Goal: Task Accomplishment & Management: Complete application form

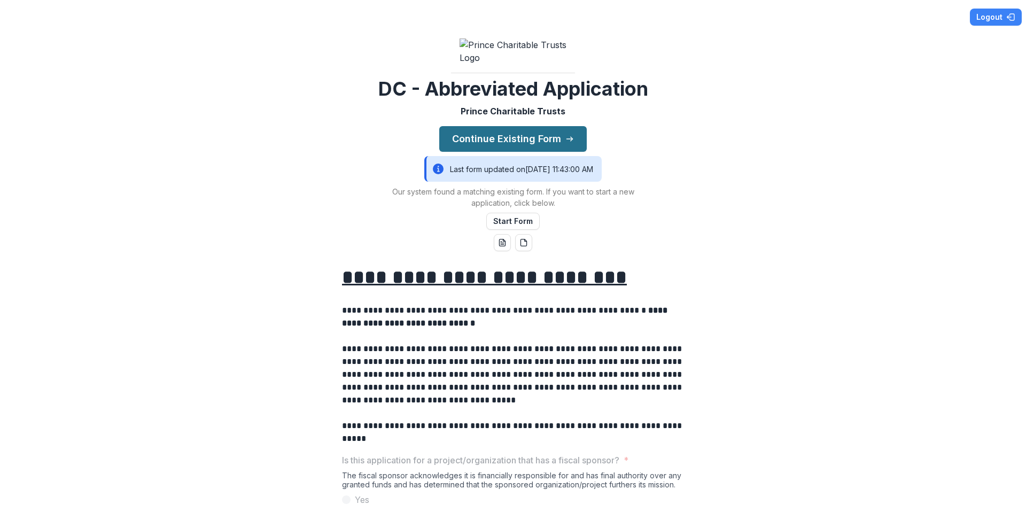
click at [520, 152] on button "Continue Existing Form" at bounding box center [513, 139] width 148 height 26
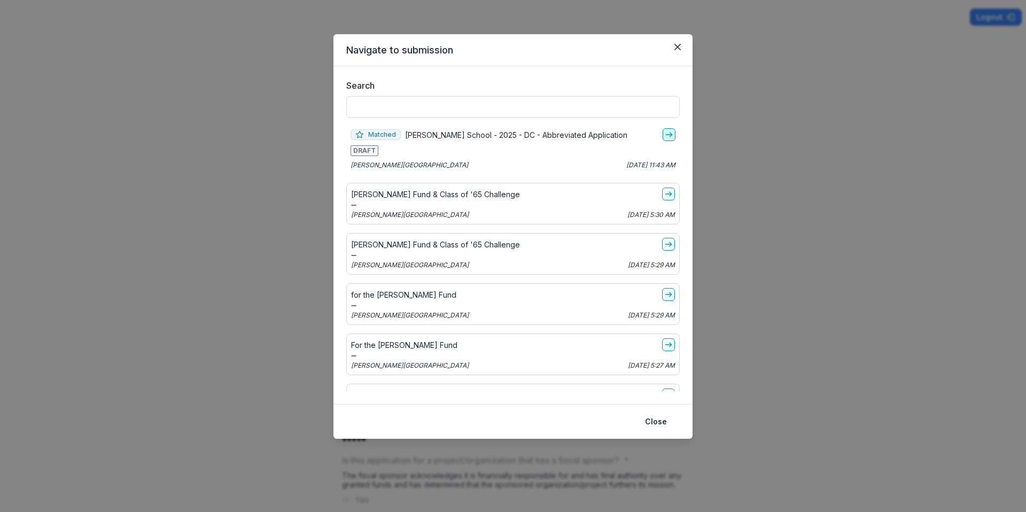
click at [668, 136] on icon "go-to" at bounding box center [669, 134] width 9 height 9
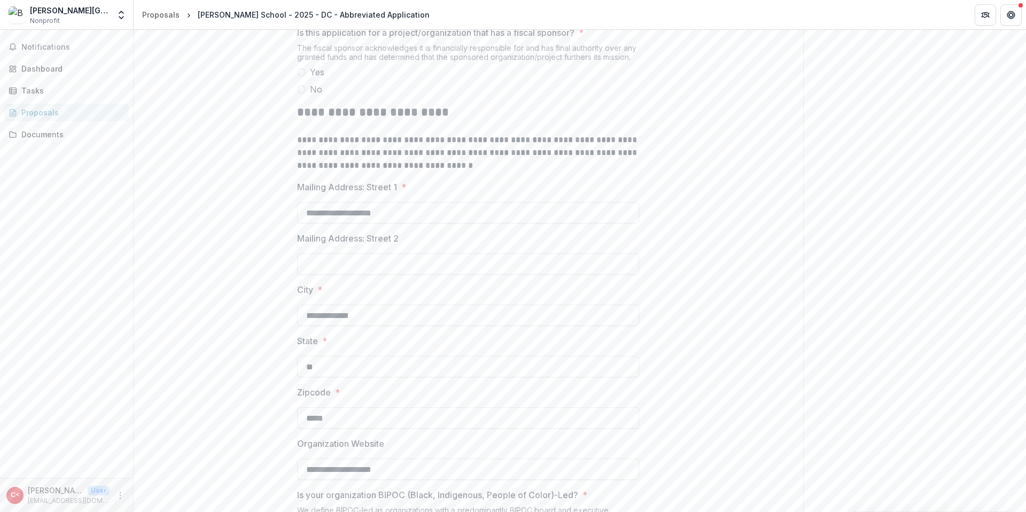
scroll to position [384, 0]
click at [303, 97] on label "No" at bounding box center [468, 90] width 342 height 13
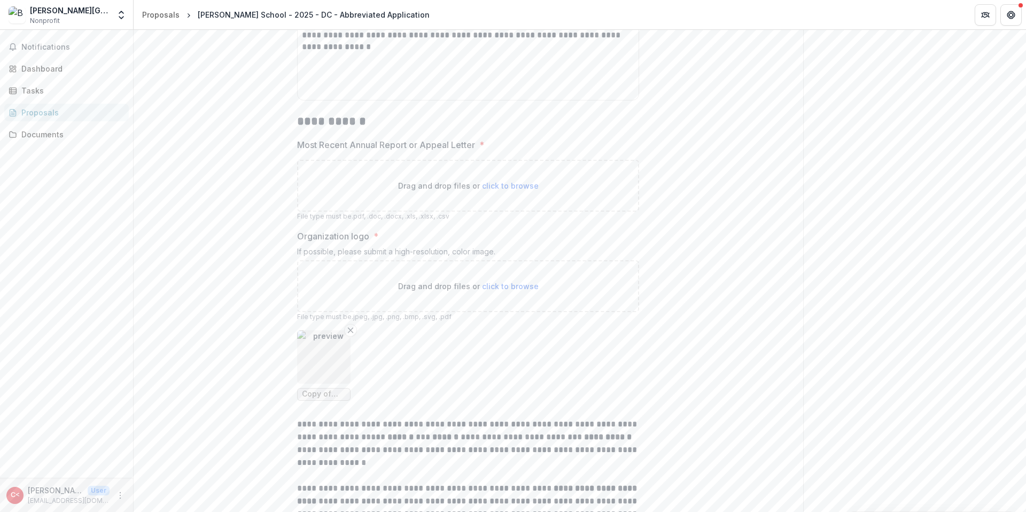
scroll to position [1705, 0]
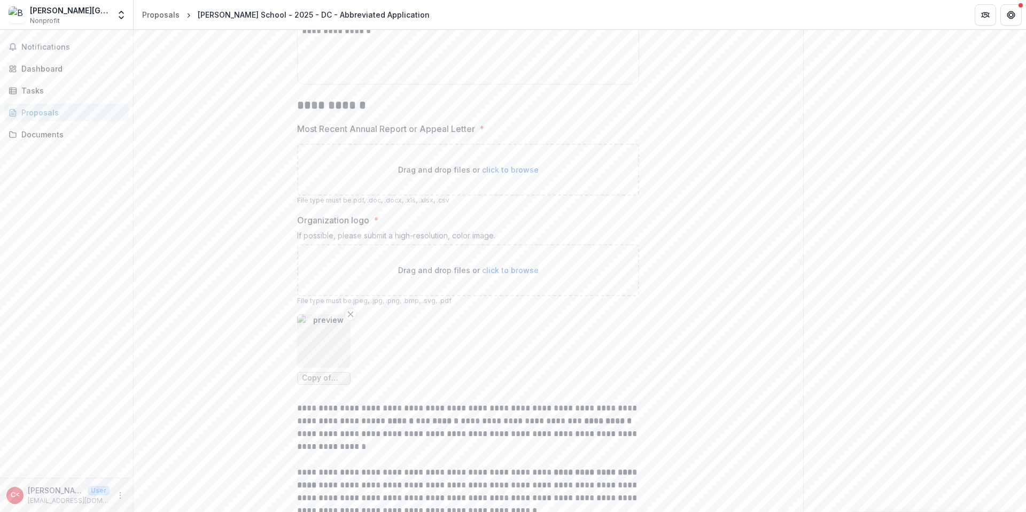
click at [489, 174] on span "click to browse" at bounding box center [510, 169] width 57 height 9
type input "**********"
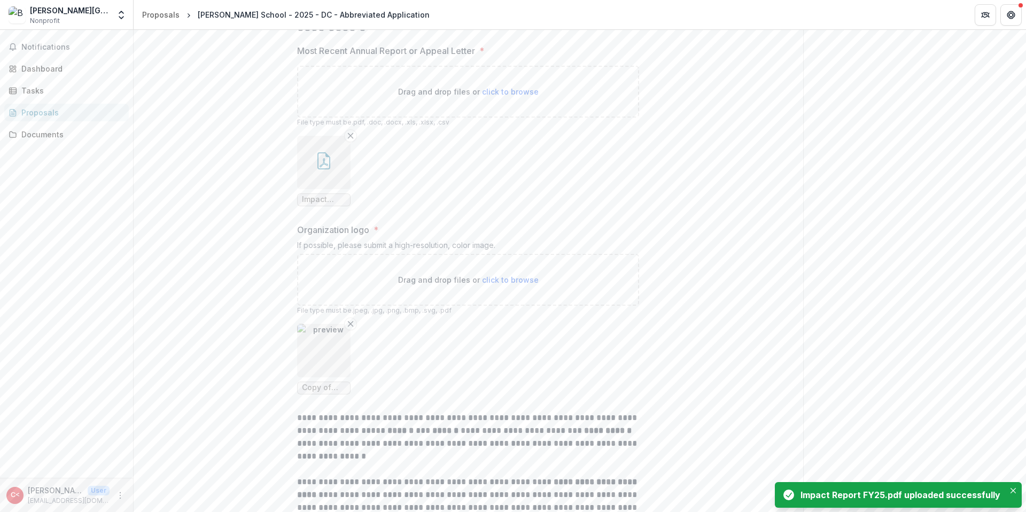
scroll to position [1793, 0]
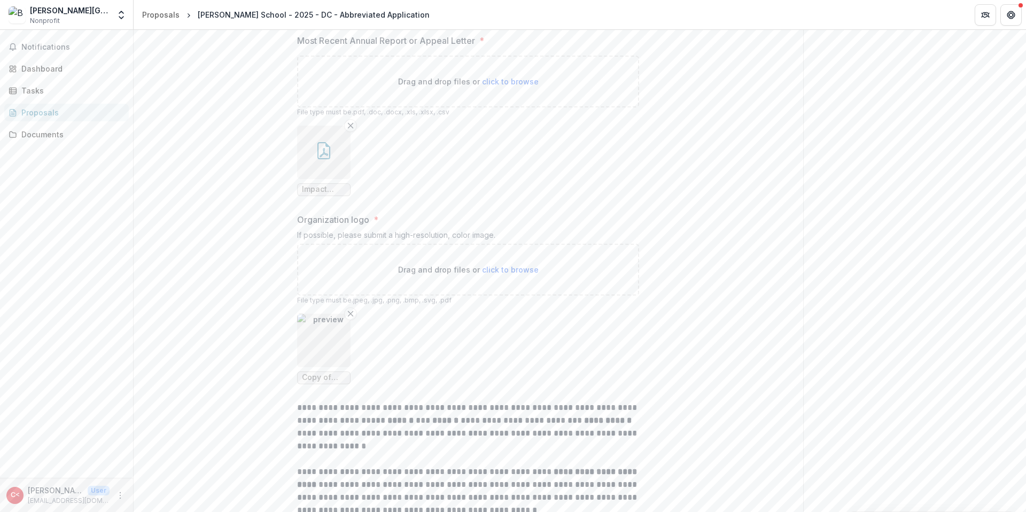
click at [326, 159] on icon "button" at bounding box center [323, 150] width 17 height 17
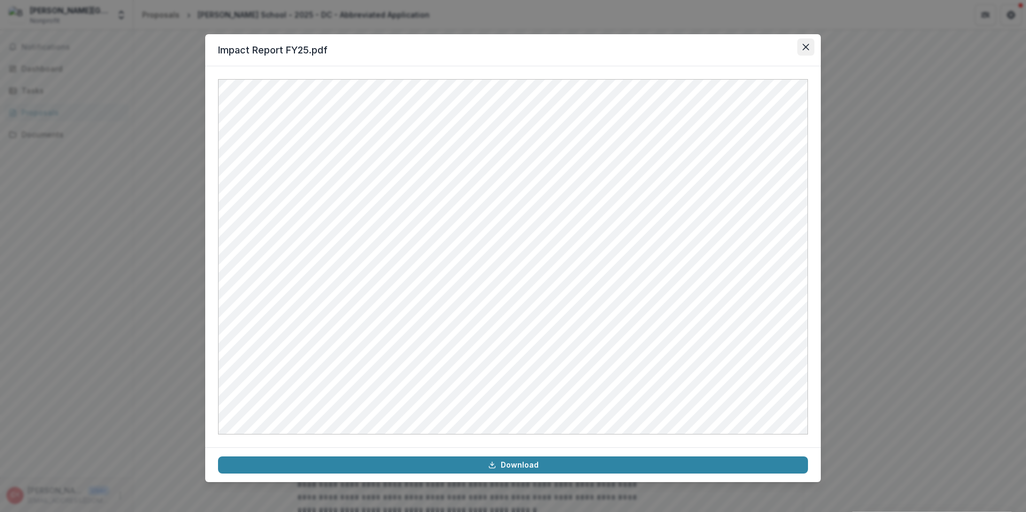
click at [805, 45] on icon "Close" at bounding box center [806, 47] width 6 height 6
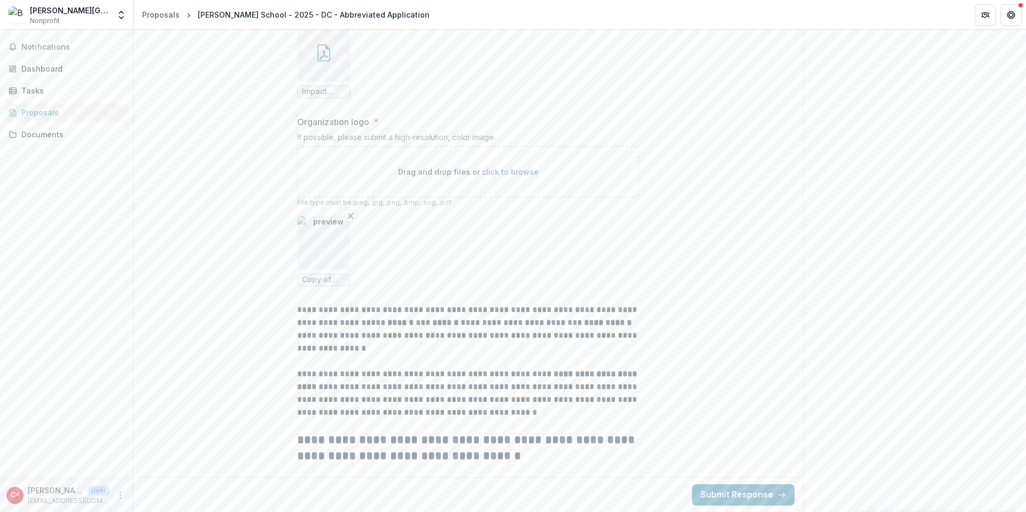
scroll to position [1998, 0]
click at [346, 212] on icon "Remove File" at bounding box center [350, 216] width 9 height 9
click at [521, 260] on span "click to browse" at bounding box center [510, 259] width 57 height 9
type input "**********"
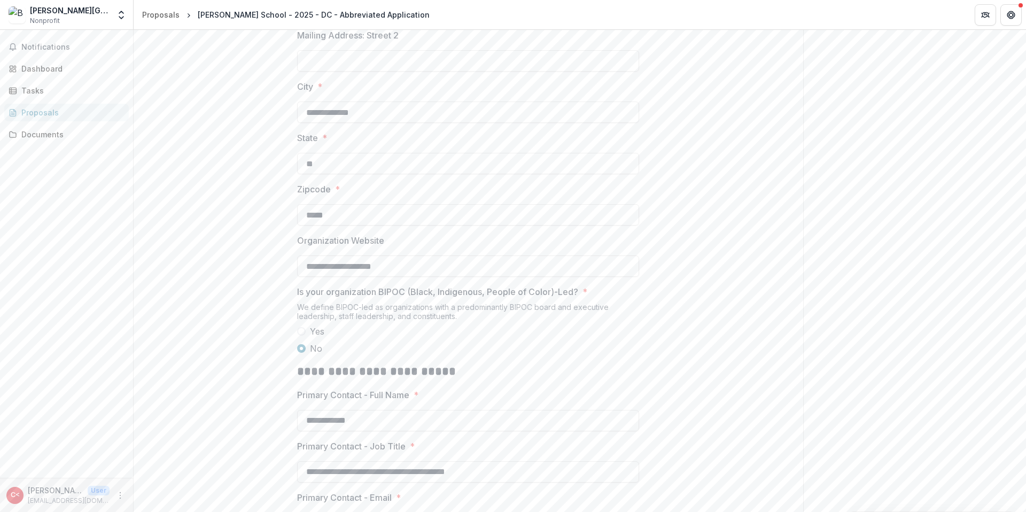
scroll to position [0, 0]
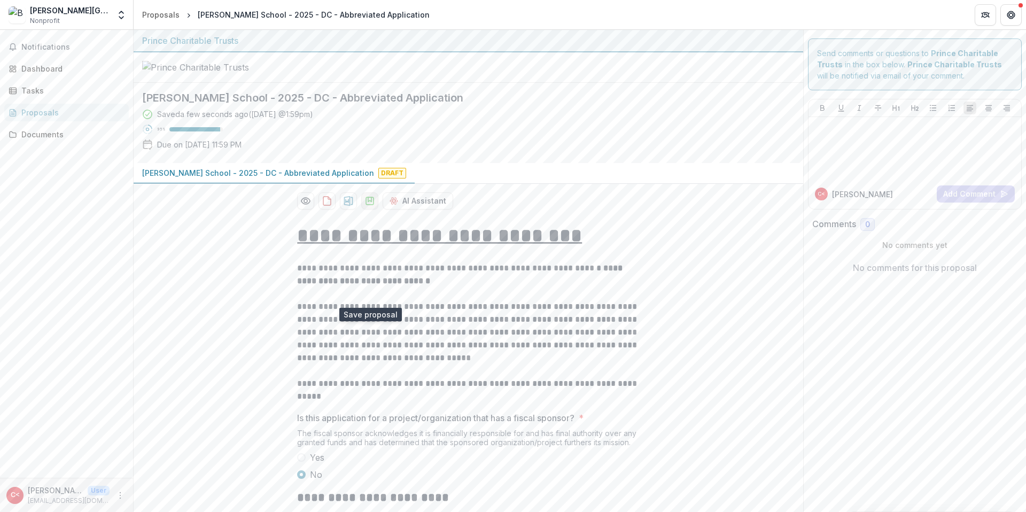
click at [368, 202] on polygon "download-proposal" at bounding box center [369, 199] width 3 height 4
click at [324, 206] on icon "download-proposal" at bounding box center [327, 201] width 11 height 11
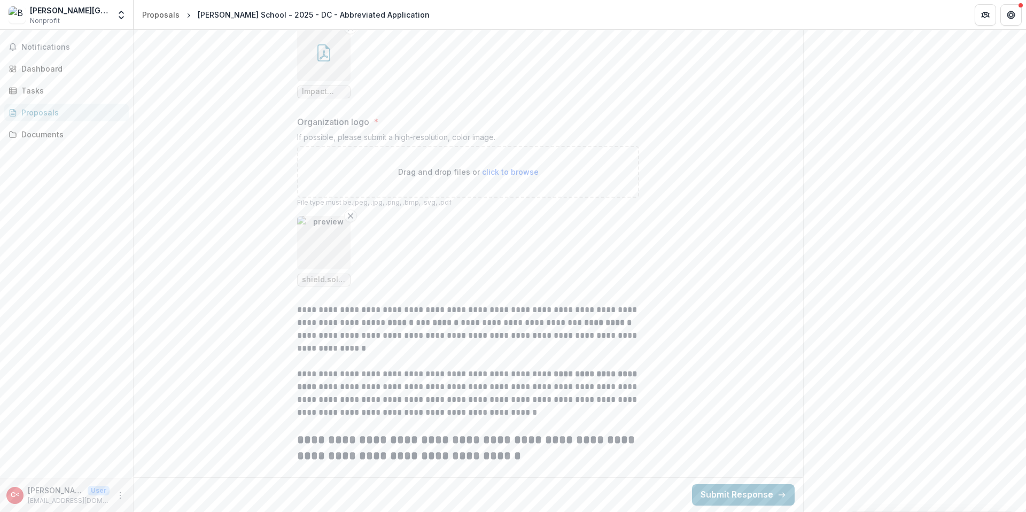
scroll to position [1998, 0]
click at [736, 502] on button "Submit Response" at bounding box center [743, 494] width 103 height 21
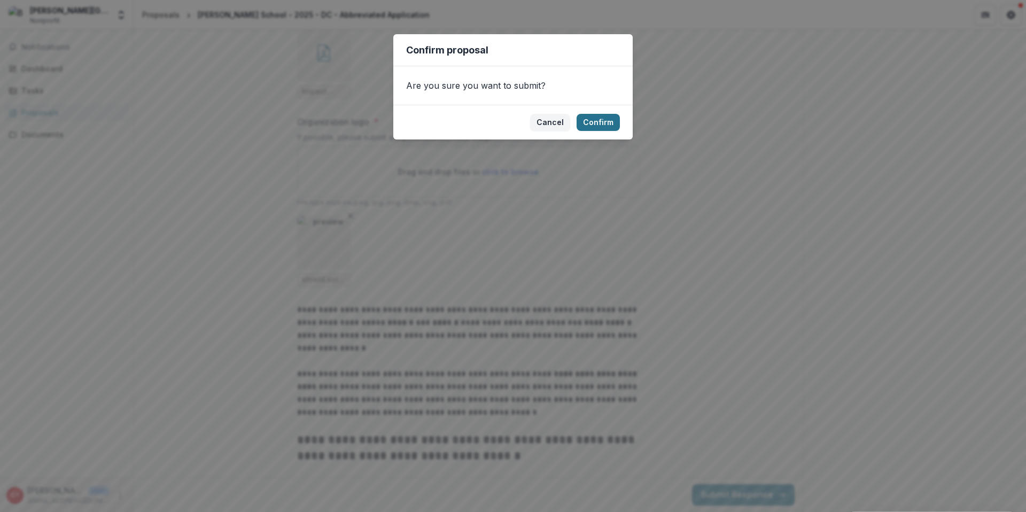
click at [586, 126] on button "Confirm" at bounding box center [598, 122] width 43 height 17
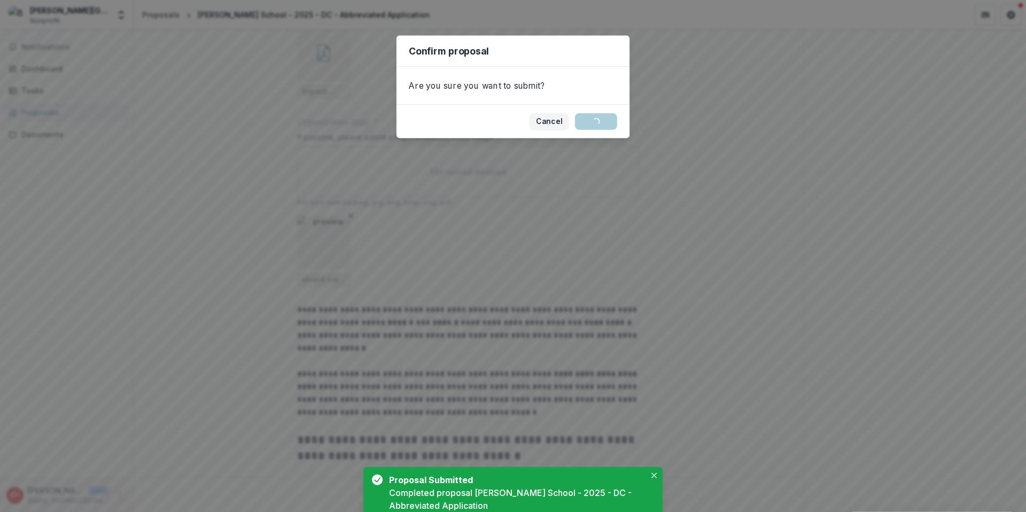
scroll to position [58, 0]
